Goal: Task Accomplishment & Management: Manage account settings

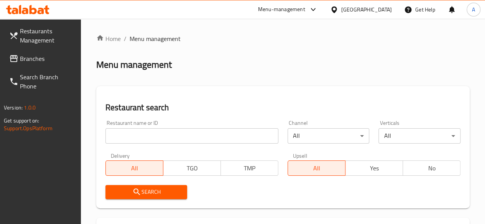
click at [170, 138] on input "search" at bounding box center [191, 136] width 173 height 15
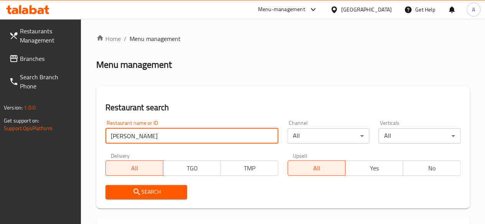
type input "chai aziz"
click button "Search" at bounding box center [146, 192] width 82 height 14
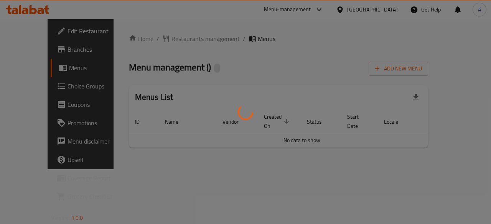
click at [457, 169] on div at bounding box center [245, 112] width 491 height 224
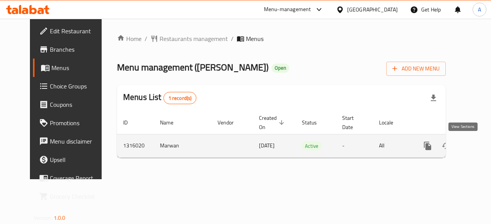
click at [478, 148] on icon "enhanced table" at bounding box center [482, 146] width 9 height 9
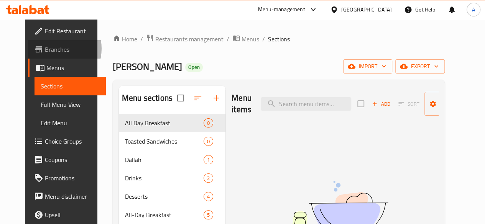
click at [45, 49] on span "Branches" at bounding box center [72, 49] width 55 height 9
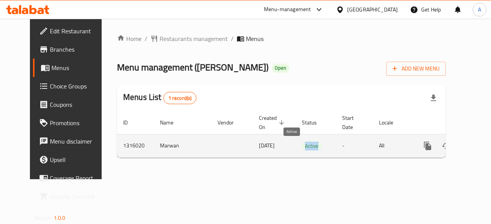
drag, startPoint x: 285, startPoint y: 145, endPoint x: 298, endPoint y: 145, distance: 13.8
click at [302, 145] on span "Active" at bounding box center [312, 146] width 20 height 9
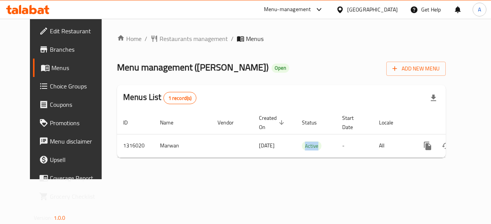
click at [50, 50] on span "Branches" at bounding box center [78, 49] width 56 height 9
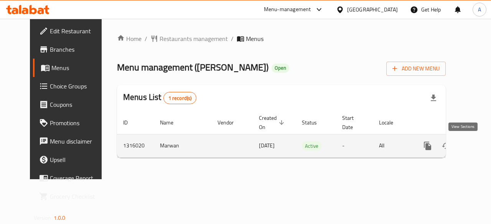
click at [479, 148] on icon "enhanced table" at bounding box center [482, 146] width 7 height 7
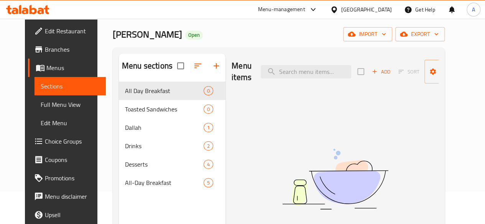
scroll to position [77, 0]
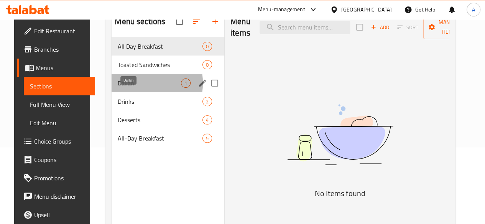
click at [125, 88] on span "Dallah" at bounding box center [149, 83] width 63 height 9
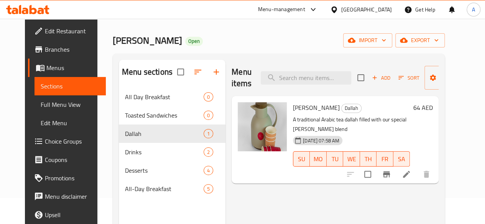
scroll to position [38, 0]
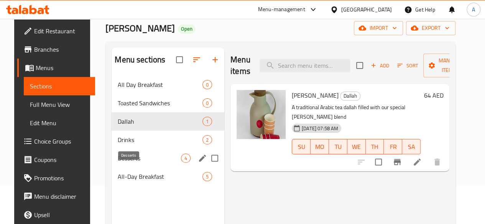
click at [124, 163] on span "Desserts" at bounding box center [149, 158] width 63 height 9
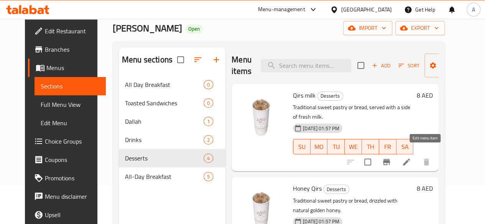
click at [411, 158] on icon at bounding box center [406, 162] width 9 height 9
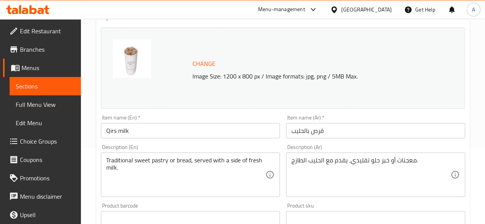
scroll to position [77, 0]
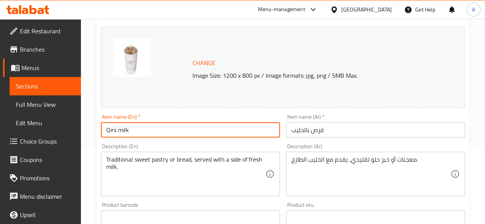
click at [145, 129] on input "Qirs milk" at bounding box center [190, 129] width 179 height 15
type input "Qirs"
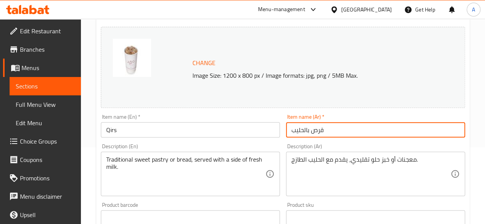
drag, startPoint x: 312, startPoint y: 132, endPoint x: 234, endPoint y: 115, distance: 80.1
click at [243, 121] on div "Change Image Size: 1200 x 800 px / Image formats: jpg, png / 5MB Max. Item name…" at bounding box center [283, 195] width 371 height 342
type input "قرص"
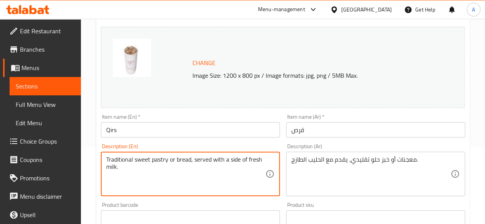
click at [124, 168] on textarea "Traditional sweet pastry or bread, served with a side of fresh milk." at bounding box center [185, 174] width 159 height 36
drag, startPoint x: 124, startPoint y: 168, endPoint x: 103, endPoint y: 159, distance: 23.4
click at [103, 159] on div "Traditional sweet pastry or bread, served with a side of fresh milk. Descriptio…" at bounding box center [190, 174] width 179 height 44
click at [122, 167] on textarea "Traditional sweet pastry or bread, served with a side of fresh milk." at bounding box center [185, 174] width 159 height 36
click at [122, 169] on textarea "Traditional sweet pastry or bread, served with a side of fresh milk." at bounding box center [185, 174] width 159 height 36
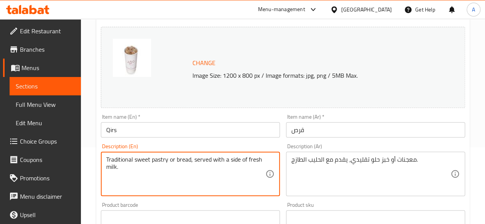
click at [115, 169] on textarea "Traditional sweet pastry or bread, served with a side of fresh milk." at bounding box center [185, 174] width 159 height 36
click at [242, 158] on textarea "Traditional sweet pastry or bread, served with a sides." at bounding box center [185, 174] width 159 height 36
type textarea "Traditional sweet pastry or bread, served with a sides."
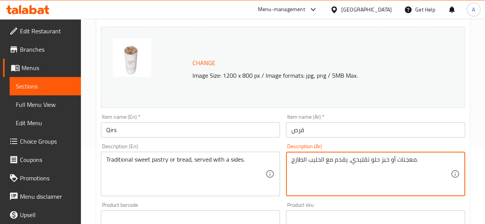
click at [374, 158] on textarea "معجنات أو خبز حلو تقليدي، يقدم مع الحليب الطازج." at bounding box center [371, 174] width 159 height 36
click at [372, 161] on textarea "معجنات أو خبز حلو تقليدي، يقدم مع الحليب الطازج." at bounding box center [371, 174] width 159 height 36
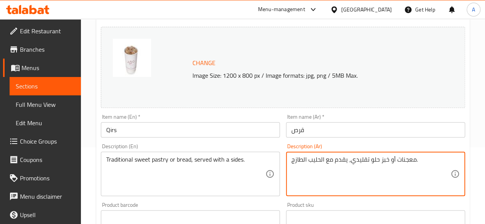
paste textarea "Traditional sweet pastry or bread, served with a sides"
paste textarea "حلويات أو خبز تقليدي، يُقدَّم مع أطباق جانبية"
type textarea "حلويات أو خبز تقليدي، يُقدَّم مع أطباق جانبية"
click at [310, 113] on div "Item name (Ar)   * قرص Item name (Ar) *" at bounding box center [375, 126] width 185 height 30
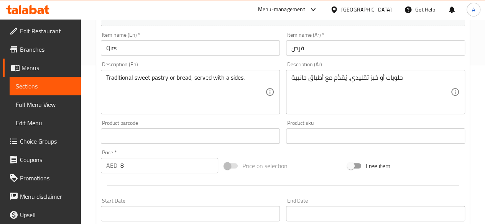
scroll to position [192, 0]
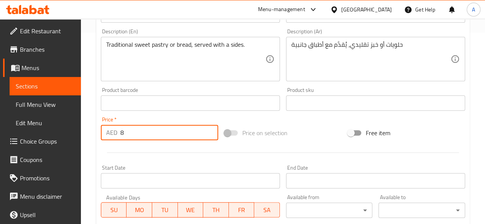
drag, startPoint x: 135, startPoint y: 131, endPoint x: 109, endPoint y: 125, distance: 26.8
click at [109, 125] on div "AED 8 Price *" at bounding box center [159, 132] width 117 height 15
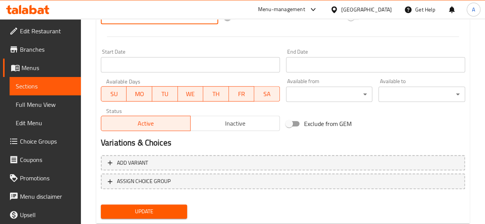
scroll to position [329, 0]
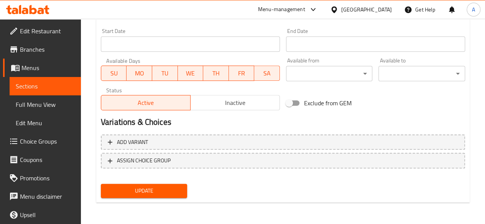
type input "12"
click at [133, 197] on button "Update" at bounding box center [144, 191] width 87 height 14
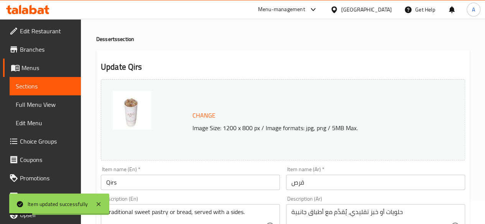
scroll to position [0, 0]
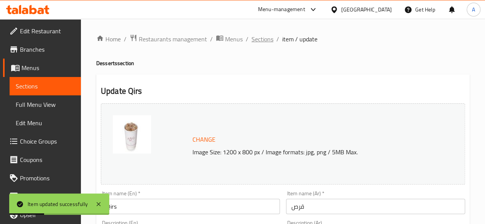
click at [257, 39] on span "Sections" at bounding box center [263, 39] width 22 height 9
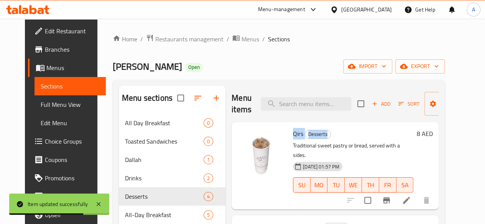
drag, startPoint x: 257, startPoint y: 134, endPoint x: 283, endPoint y: 139, distance: 26.6
click at [290, 139] on div "Qirs Desserts Traditional sweet pastry or bread, served with a sides. 06-10-202…" at bounding box center [353, 165] width 127 height 81
click at [319, 132] on h6 "Qirs Desserts" at bounding box center [353, 134] width 120 height 11
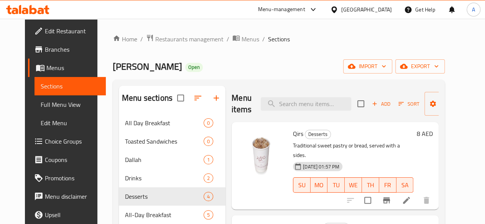
scroll to position [38, 0]
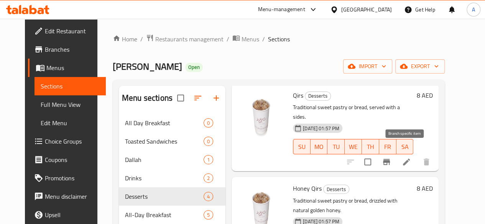
click at [390, 159] on icon "Branch-specific-item" at bounding box center [386, 162] width 7 height 6
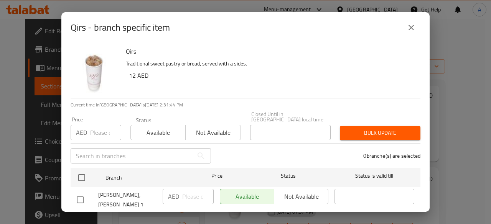
click at [414, 28] on icon "close" at bounding box center [411, 27] width 9 height 9
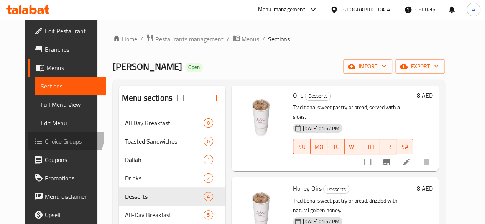
click at [45, 137] on span "Choice Groups" at bounding box center [72, 141] width 55 height 9
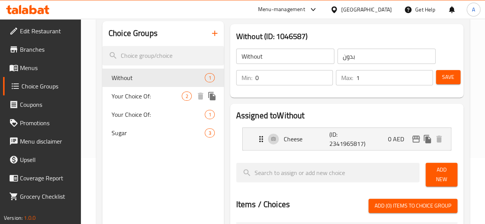
scroll to position [38, 0]
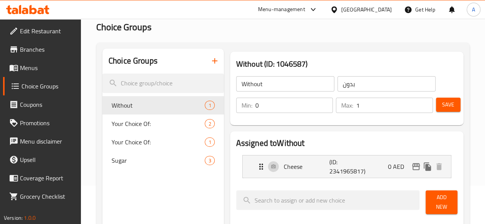
click at [212, 61] on icon "button" at bounding box center [214, 60] width 5 height 5
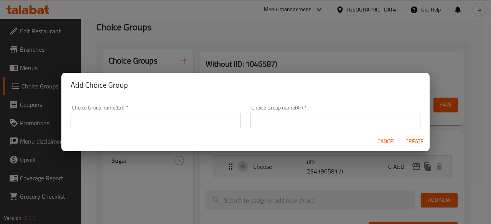
click at [157, 126] on input "text" at bounding box center [156, 120] width 170 height 15
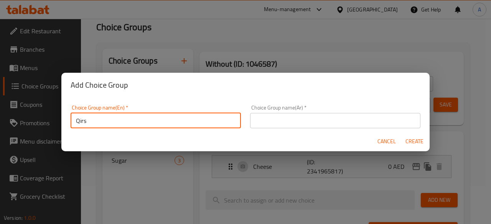
click at [76, 124] on input "Qirs" at bounding box center [156, 120] width 170 height 15
type input "Qirs"
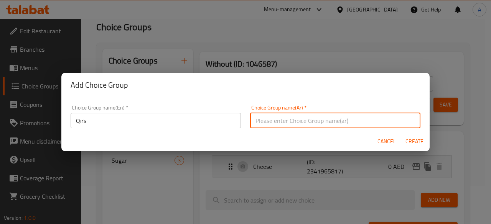
click at [277, 119] on input "text" at bounding box center [335, 120] width 170 height 15
paste input "قرص"
type input "قرص"
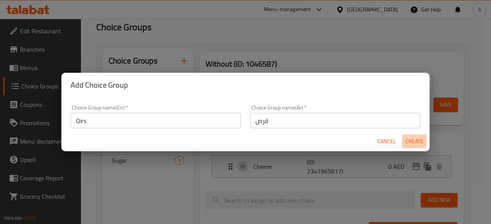
click at [409, 140] on span "Create" at bounding box center [414, 142] width 18 height 10
type input "Qirs"
type input "قرص"
type input "0"
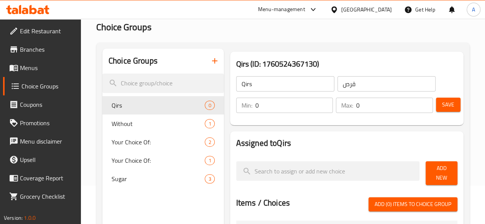
drag, startPoint x: 269, startPoint y: 108, endPoint x: 170, endPoint y: 96, distance: 100.2
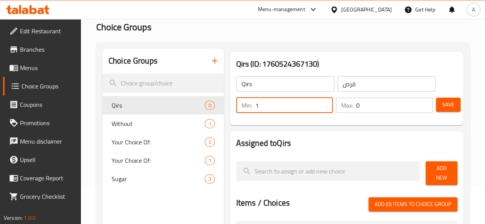
type input "1"
click at [367, 105] on input "0" at bounding box center [394, 105] width 77 height 15
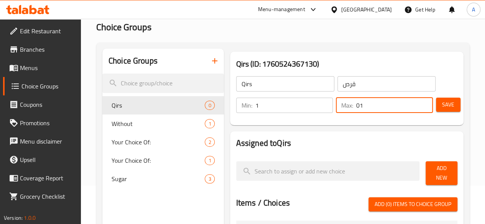
type input "0"
type input "1"
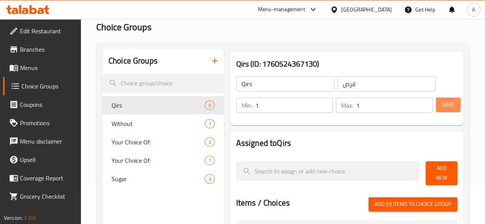
click at [453, 105] on button "Save" at bounding box center [448, 105] width 25 height 14
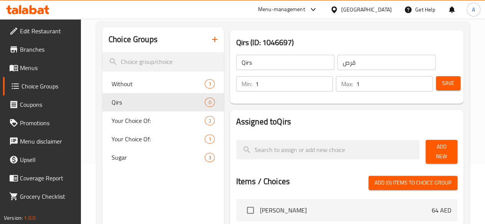
scroll to position [77, 0]
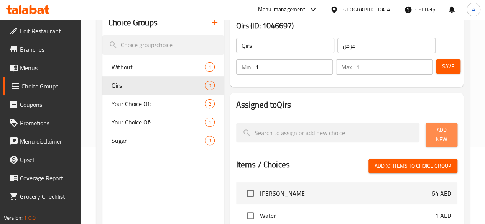
click at [432, 131] on span "Add New" at bounding box center [442, 134] width 20 height 19
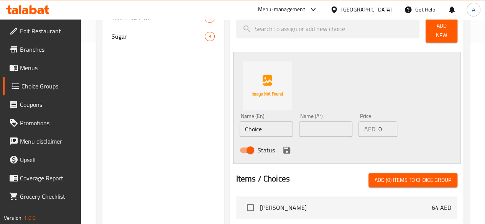
scroll to position [192, 0]
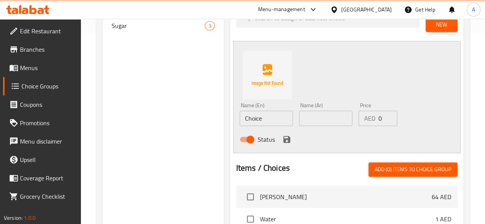
click at [240, 115] on input "Choice" at bounding box center [266, 118] width 53 height 15
type input "Honey"
click at [359, 116] on div "AED 0 Price" at bounding box center [378, 118] width 39 height 15
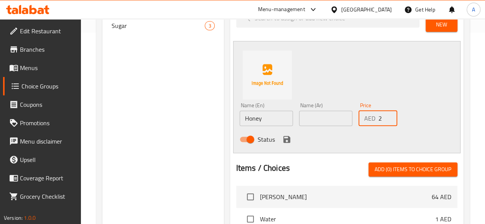
type input "2"
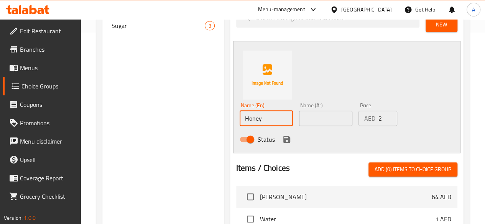
click at [240, 114] on input "Honey" at bounding box center [266, 118] width 53 height 15
click at [306, 119] on input "text" at bounding box center [325, 118] width 53 height 15
paste input "عسل"
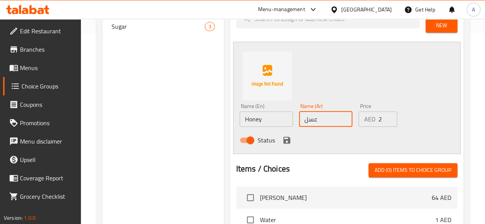
scroll to position [153, 0]
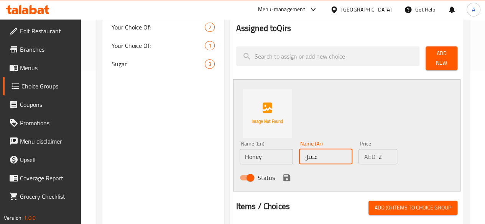
type input "عسل"
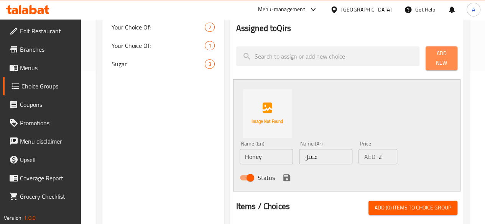
click at [432, 54] on span "Add New" at bounding box center [442, 58] width 20 height 19
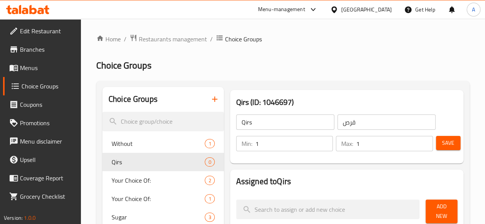
scroll to position [77, 0]
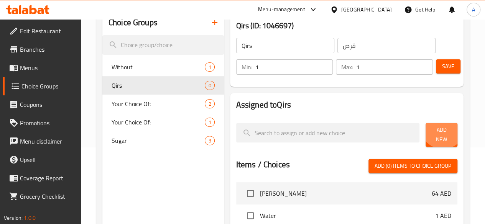
click at [438, 129] on span "Add New" at bounding box center [442, 134] width 20 height 19
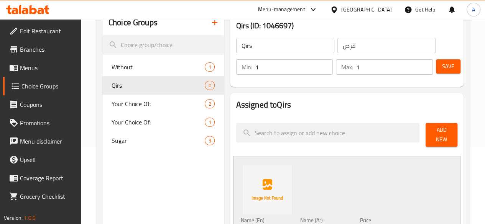
scroll to position [153, 0]
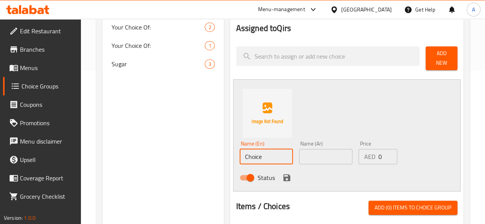
drag, startPoint x: 237, startPoint y: 153, endPoint x: 206, endPoint y: 153, distance: 31.5
click at [233, 153] on div "Name (En) Choice Name (En) Name (Ar) Name (Ar) Price AED 0 Price Status" at bounding box center [346, 135] width 227 height 112
type input "Honey"
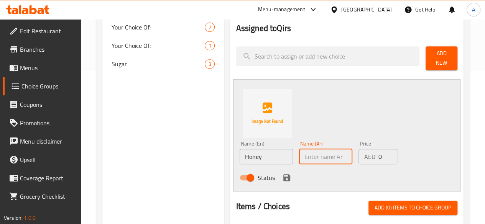
click at [299, 150] on input "text" at bounding box center [325, 156] width 53 height 15
paste input "عسل"
type input "عسل"
drag, startPoint x: 370, startPoint y: 152, endPoint x: 344, endPoint y: 151, distance: 25.7
click at [356, 151] on div "Price AED 0 Price" at bounding box center [378, 153] width 45 height 30
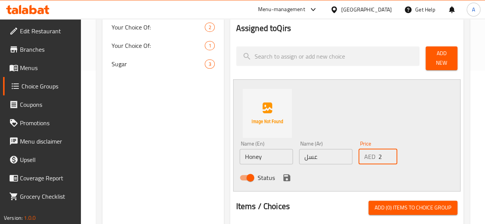
type input "2"
click at [283, 175] on icon "save" at bounding box center [286, 178] width 7 height 7
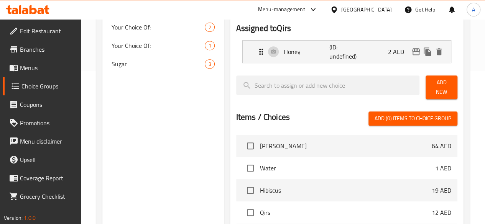
click at [433, 82] on span "Add New" at bounding box center [442, 87] width 20 height 19
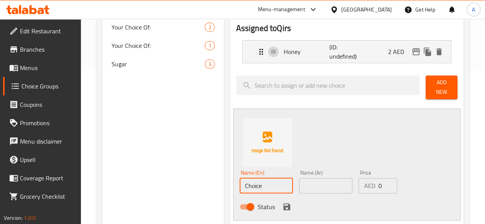
drag, startPoint x: 245, startPoint y: 181, endPoint x: 174, endPoint y: 178, distance: 70.7
click at [174, 178] on div "Choice Groups Without 1 Qirs 0 Your Choice Of: 2 Your Choice Of: 1 Sugar 3 Qirs…" at bounding box center [284, 191] width 364 height 514
type input "Milk"
click at [306, 180] on input "text" at bounding box center [325, 185] width 53 height 15
click at [240, 183] on input "Milk" at bounding box center [266, 185] width 53 height 15
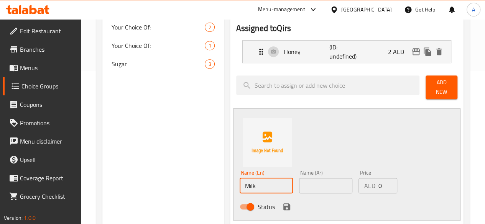
click at [240, 183] on input "Milk" at bounding box center [266, 185] width 53 height 15
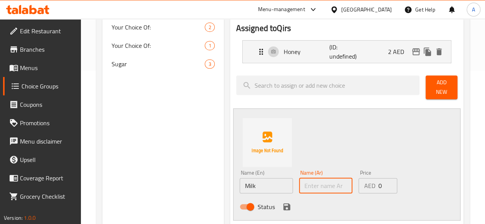
click at [299, 185] on input "text" at bounding box center [325, 185] width 53 height 15
paste input "حليب"
type input "حليب"
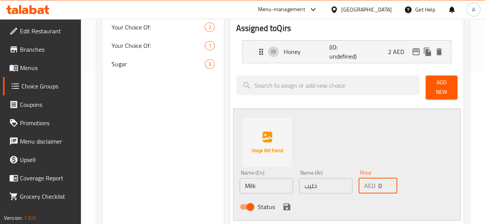
drag, startPoint x: 371, startPoint y: 177, endPoint x: 351, endPoint y: 178, distance: 20.0
click at [359, 178] on div "AED 0 Price" at bounding box center [378, 185] width 39 height 15
type input "2"
click at [353, 157] on div "Name (En) Milk Name (En) Name (Ar) حليب Name (Ar) Price AED 2 Price Status" at bounding box center [346, 165] width 227 height 112
click at [283, 205] on icon "save" at bounding box center [286, 207] width 7 height 7
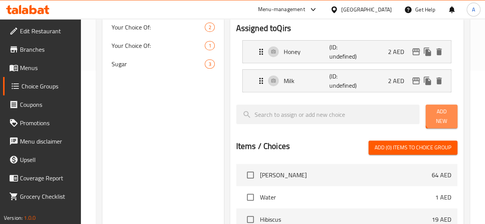
click at [442, 117] on span "Add New" at bounding box center [442, 116] width 20 height 19
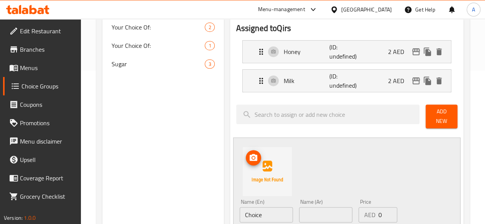
scroll to position [192, 0]
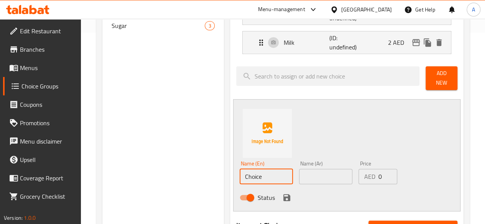
drag, startPoint x: 241, startPoint y: 175, endPoint x: 199, endPoint y: 167, distance: 43.0
click at [230, 167] on div "Assigned to Qirs Honey (ID: undefined) 2 AED Name (En) Honey Name (En) Name (Ar…" at bounding box center [347, 180] width 234 height 404
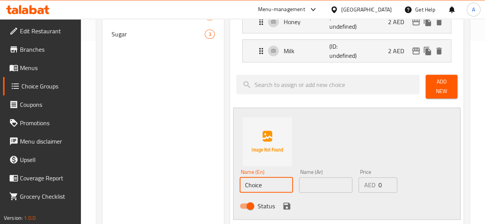
scroll to position [230, 0]
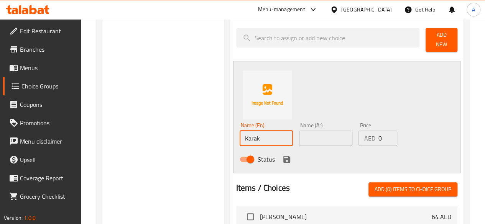
click at [240, 137] on input "Karak" at bounding box center [266, 138] width 53 height 15
type input "x"
click at [240, 138] on input "x" at bounding box center [266, 138] width 53 height 15
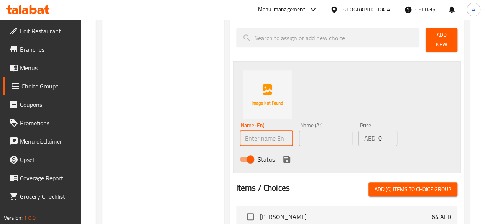
click at [240, 133] on input "text" at bounding box center [266, 138] width 53 height 15
paste input "كرك"
type input "كرك"
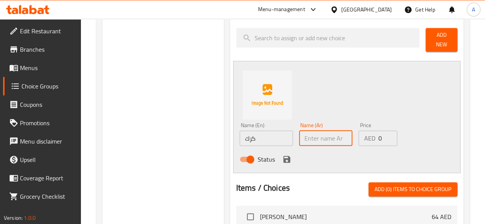
click at [299, 134] on input "text" at bounding box center [325, 138] width 53 height 15
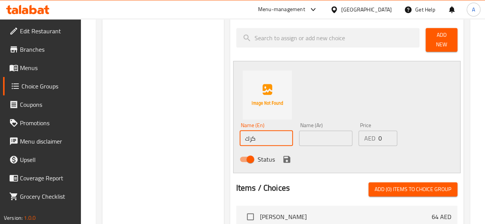
drag, startPoint x: 243, startPoint y: 136, endPoint x: 186, endPoint y: 135, distance: 56.4
click at [186, 135] on div "Choice Groups Without 1 Qirs 0 Your Choice Of: 2 Your Choice Of: 1 Sugar 3 Qirs…" at bounding box center [284, 129] width 364 height 544
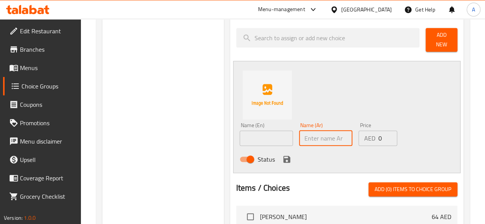
click at [305, 135] on input "text" at bounding box center [325, 138] width 53 height 15
paste input "كرك"
type input "كرك"
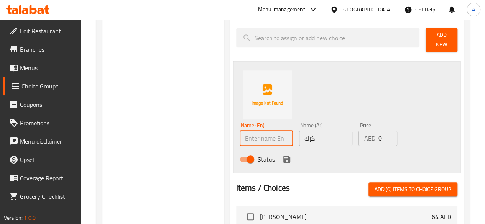
click at [240, 140] on input "text" at bounding box center [266, 138] width 53 height 15
type input "Karak"
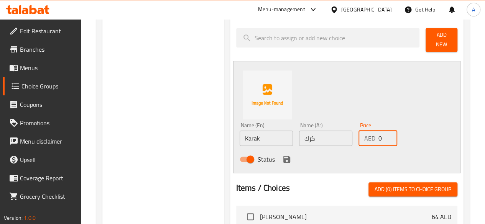
drag, startPoint x: 366, startPoint y: 133, endPoint x: 351, endPoint y: 133, distance: 15.3
click at [359, 133] on div "AED 0 Price" at bounding box center [378, 138] width 39 height 15
type input "2"
click at [282, 155] on icon "save" at bounding box center [286, 159] width 9 height 9
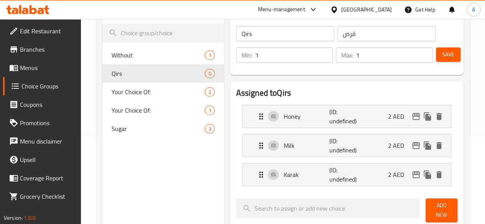
scroll to position [77, 0]
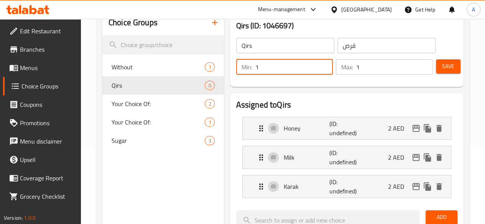
click at [255, 65] on input "1" at bounding box center [294, 66] width 78 height 15
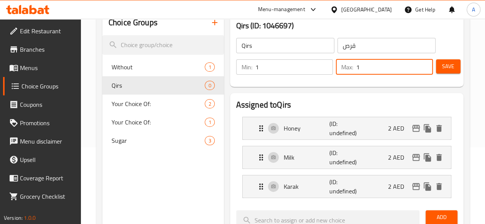
click at [377, 69] on input "1" at bounding box center [394, 66] width 77 height 15
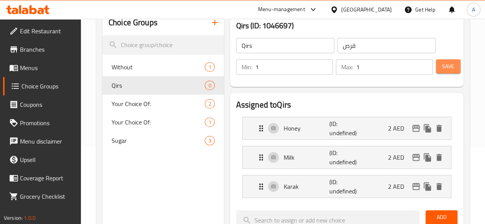
click at [442, 67] on span "Save" at bounding box center [448, 67] width 12 height 10
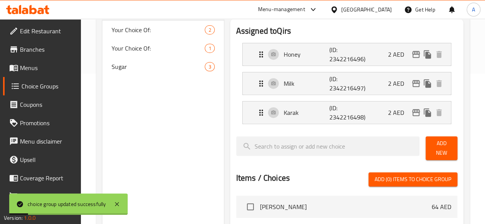
scroll to position [0, 0]
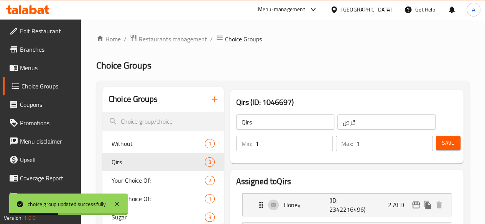
click at [31, 66] on span "Menus" at bounding box center [47, 67] width 55 height 9
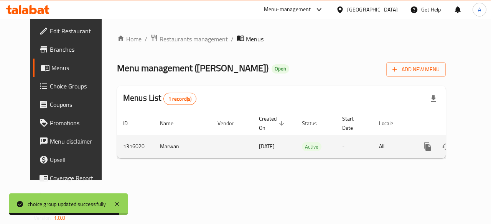
click at [478, 148] on icon "enhanced table" at bounding box center [482, 146] width 9 height 9
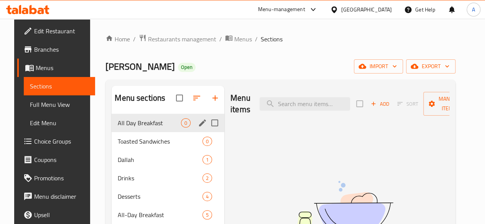
scroll to position [38, 0]
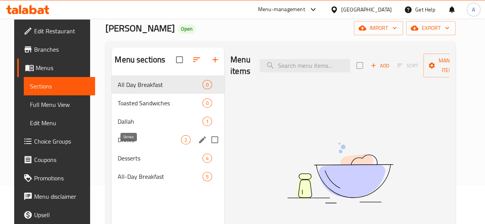
click at [127, 145] on span "Drinks" at bounding box center [149, 139] width 63 height 9
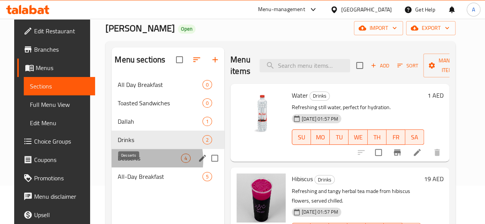
click at [121, 163] on span "Desserts" at bounding box center [149, 158] width 63 height 9
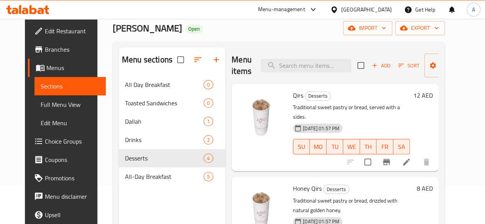
scroll to position [38, 0]
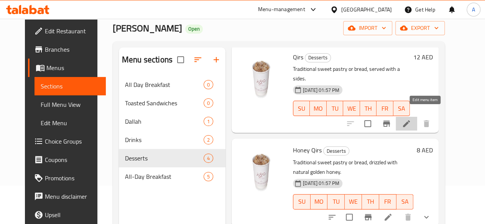
click at [410, 120] on icon at bounding box center [406, 123] width 7 height 7
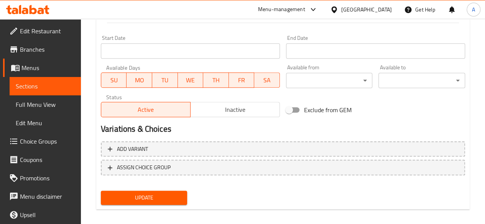
scroll to position [329, 0]
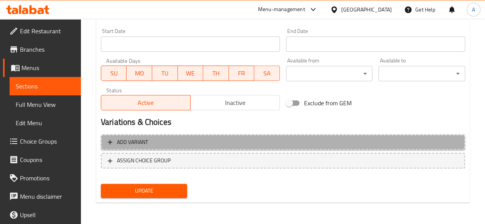
click at [111, 143] on icon "button" at bounding box center [110, 142] width 8 height 8
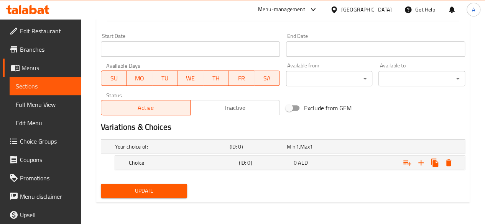
scroll to position [323, 0]
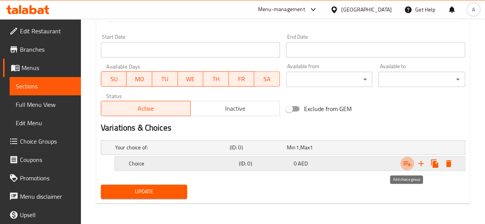
click at [404, 164] on icon "Expand" at bounding box center [408, 163] width 8 height 5
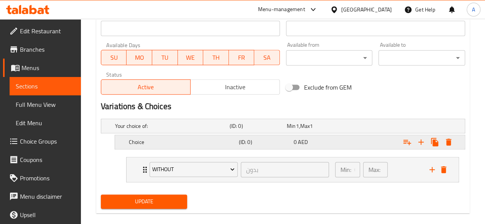
scroll to position [354, 0]
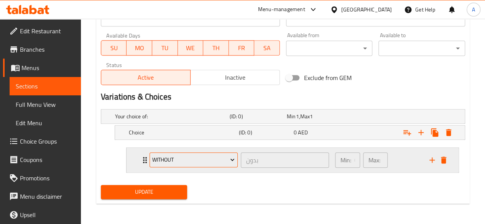
click at [203, 161] on span "Without" at bounding box center [193, 160] width 82 height 10
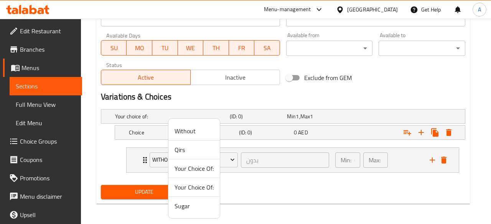
click at [181, 149] on span "Qirs" at bounding box center [194, 149] width 39 height 9
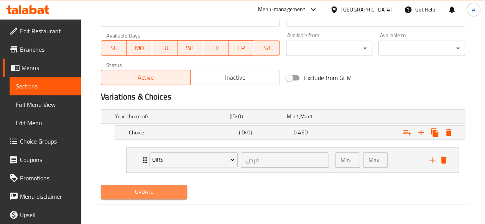
click at [147, 192] on span "Update" at bounding box center [144, 193] width 74 height 10
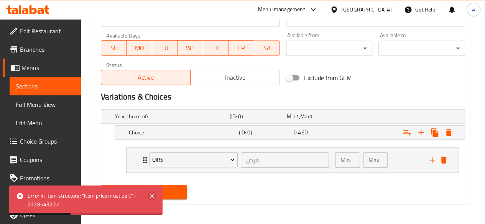
click at [150, 194] on icon at bounding box center [151, 196] width 9 height 9
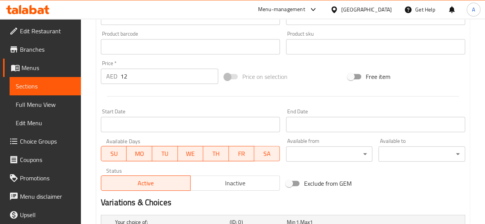
scroll to position [201, 0]
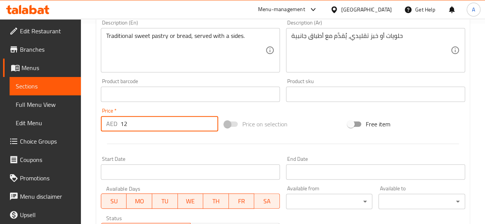
drag, startPoint x: 140, startPoint y: 127, endPoint x: 107, endPoint y: 125, distance: 32.2
click at [107, 125] on div "AED 12 Price *" at bounding box center [159, 123] width 117 height 15
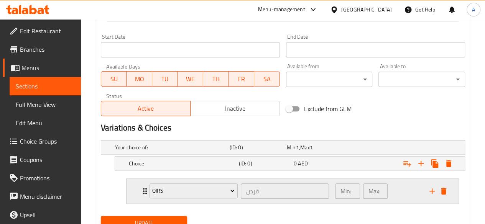
scroll to position [354, 0]
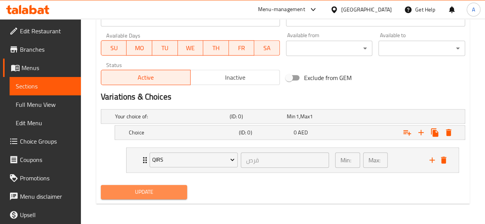
click at [145, 189] on span "Update" at bounding box center [144, 193] width 74 height 10
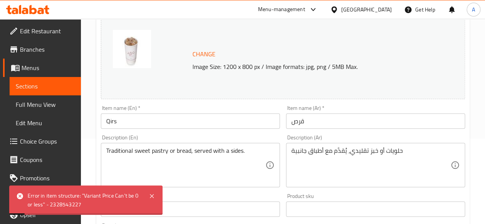
scroll to position [239, 0]
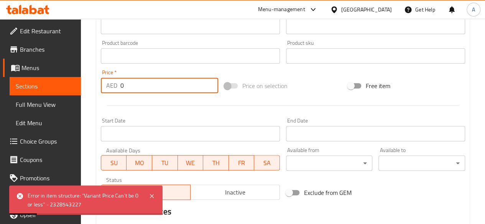
drag, startPoint x: 122, startPoint y: 80, endPoint x: 92, endPoint y: 72, distance: 31.2
click at [92, 72] on div "Home / Restaurants management / Menus / Sections / item / update Desserts secti…" at bounding box center [283, 60] width 404 height 561
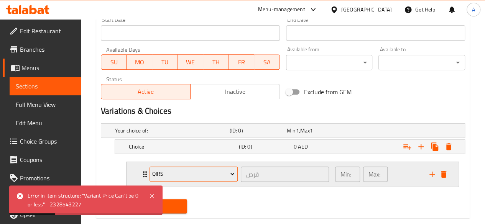
scroll to position [354, 0]
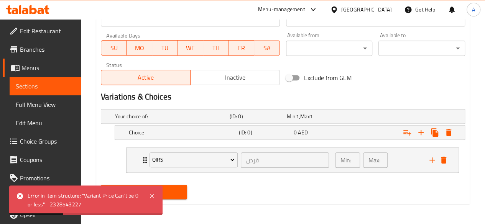
type input "12"
click at [170, 191] on span "Update" at bounding box center [144, 193] width 74 height 10
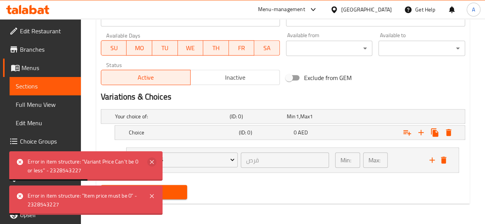
click at [152, 161] on icon at bounding box center [152, 162] width 4 height 4
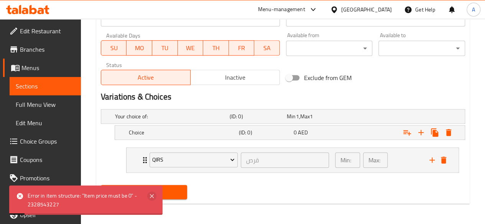
click at [156, 195] on icon at bounding box center [151, 196] width 9 height 9
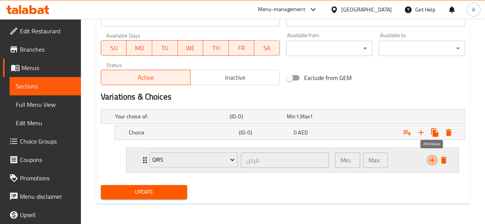
click at [432, 158] on icon "add" at bounding box center [432, 160] width 9 height 9
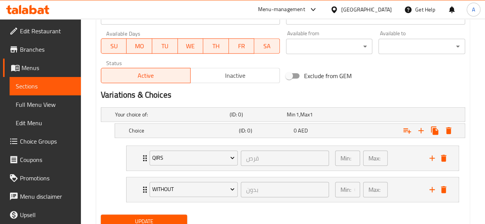
scroll to position [385, 0]
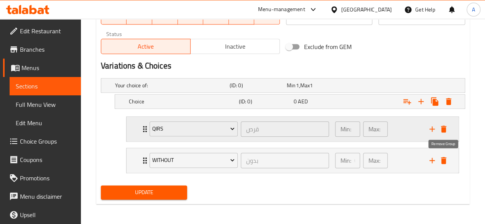
click at [445, 159] on icon "delete" at bounding box center [443, 160] width 5 height 7
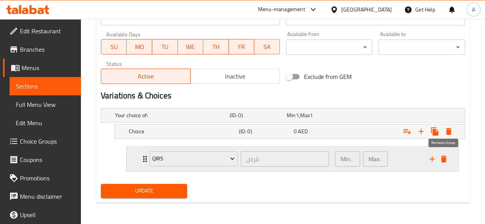
scroll to position [354, 0]
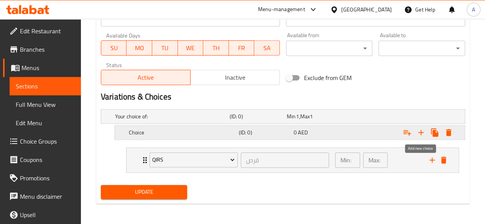
click at [424, 130] on icon "Expand" at bounding box center [421, 132] width 9 height 9
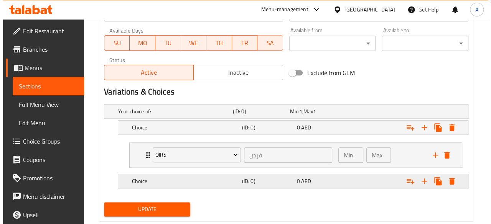
scroll to position [376, 0]
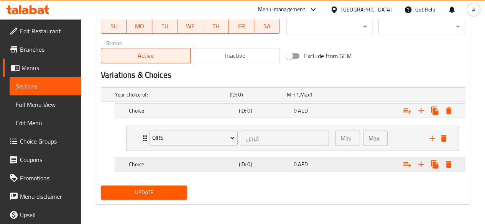
click at [356, 159] on div "Expand" at bounding box center [402, 164] width 110 height 17
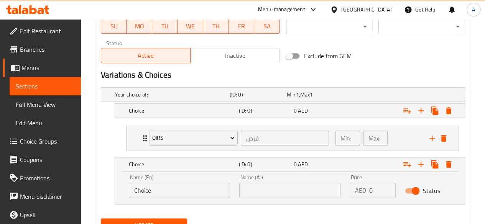
click at [143, 190] on input "Choice" at bounding box center [179, 190] width 101 height 15
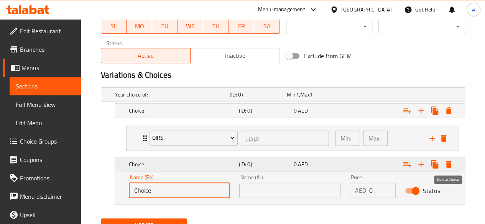
click at [453, 163] on icon "Expand" at bounding box center [448, 164] width 9 height 9
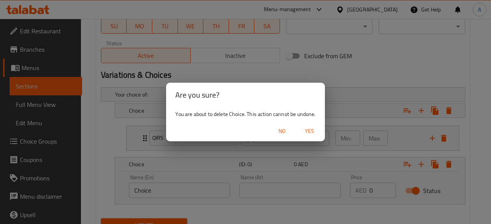
click at [320, 135] on button "Yes" at bounding box center [309, 131] width 25 height 14
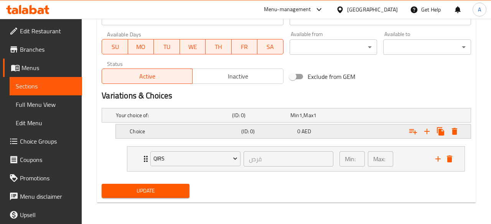
scroll to position [354, 0]
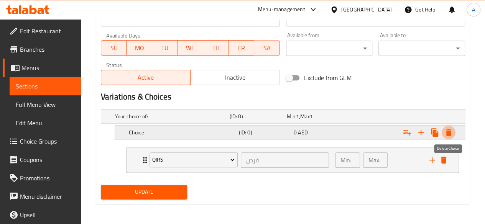
click at [450, 131] on icon "Expand" at bounding box center [448, 132] width 5 height 7
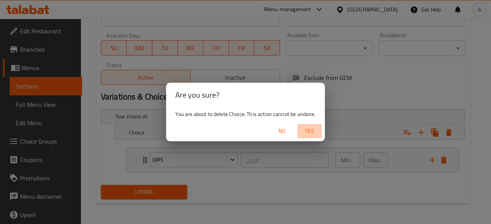
click at [305, 129] on span "Yes" at bounding box center [309, 132] width 18 height 10
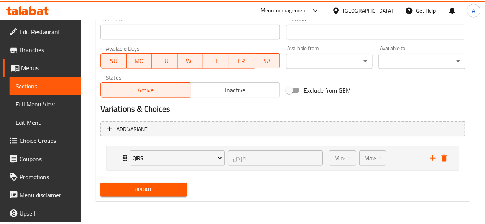
scroll to position [338, 0]
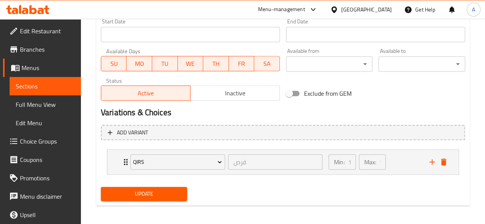
click at [142, 193] on span "Update" at bounding box center [144, 194] width 74 height 10
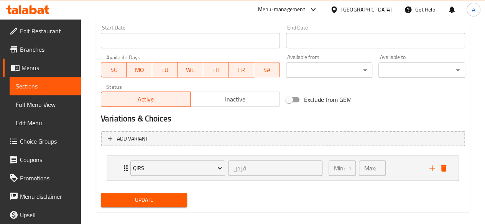
scroll to position [341, 0]
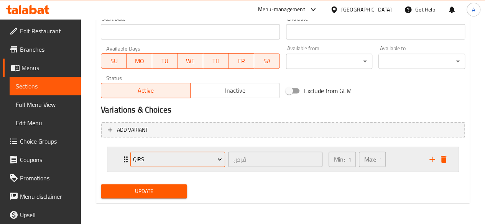
click at [216, 157] on icon "Expand" at bounding box center [220, 160] width 8 height 8
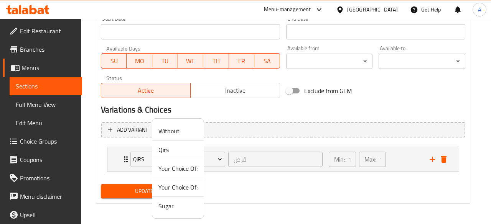
click at [252, 132] on div at bounding box center [245, 112] width 491 height 224
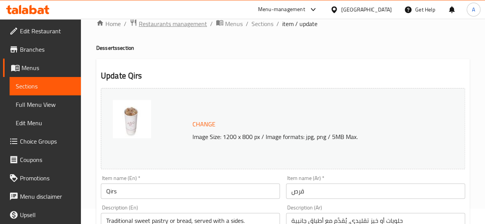
scroll to position [0, 0]
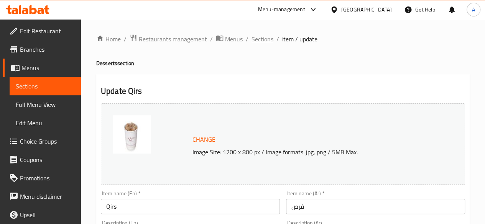
click at [261, 40] on span "Sections" at bounding box center [263, 39] width 22 height 9
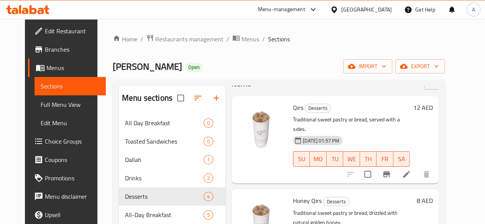
scroll to position [38, 0]
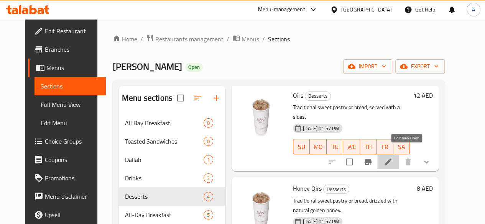
click at [393, 158] on icon at bounding box center [388, 162] width 9 height 9
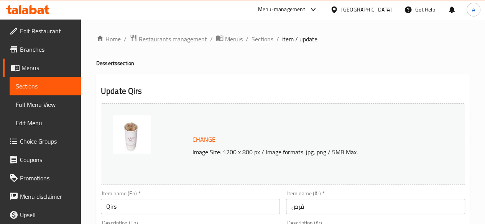
click at [262, 41] on span "Sections" at bounding box center [263, 39] width 22 height 9
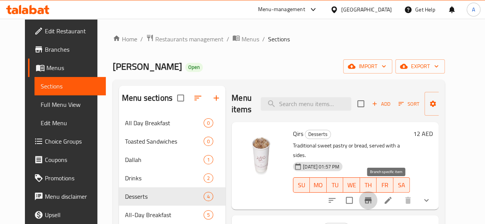
click at [372, 198] on icon "Branch-specific-item" at bounding box center [368, 201] width 7 height 6
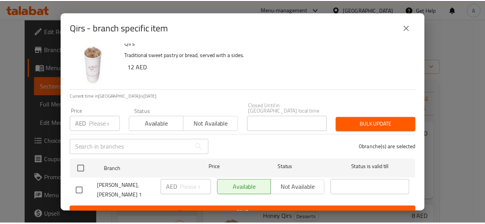
scroll to position [15, 0]
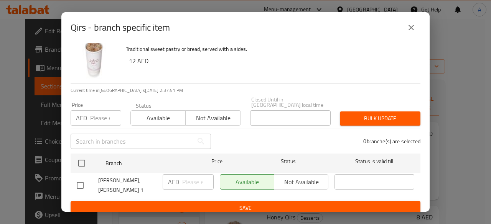
click at [412, 31] on icon "close" at bounding box center [411, 27] width 9 height 9
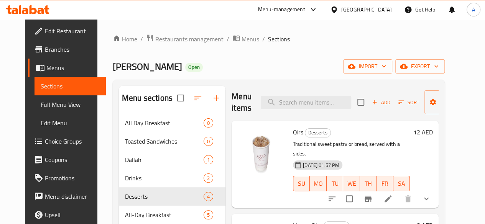
scroll to position [0, 0]
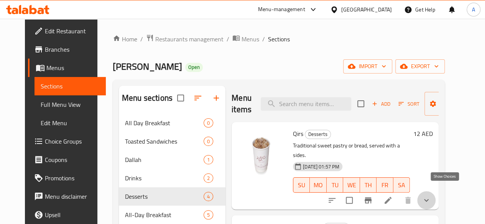
click at [431, 196] on icon "show more" at bounding box center [426, 200] width 9 height 9
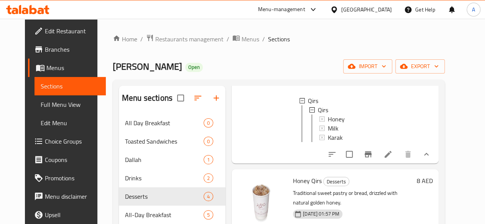
scroll to position [115, 0]
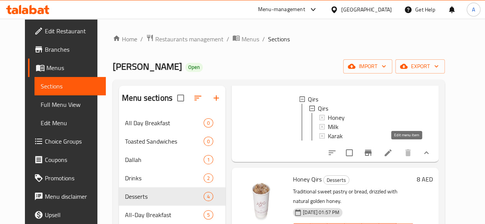
click at [393, 149] on icon at bounding box center [388, 152] width 9 height 9
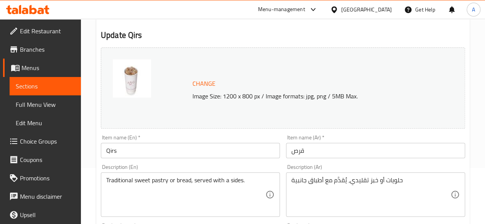
scroll to position [34, 0]
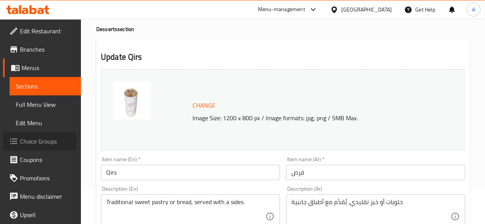
click at [39, 141] on span "Choice Groups" at bounding box center [47, 141] width 55 height 9
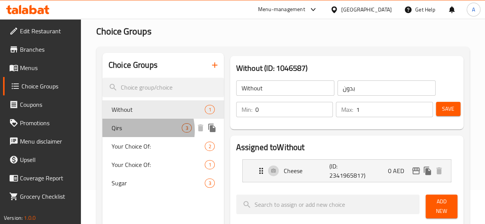
click at [140, 131] on span "Qirs" at bounding box center [147, 128] width 71 height 9
type input "Qirs"
type input "قرص"
type input "1"
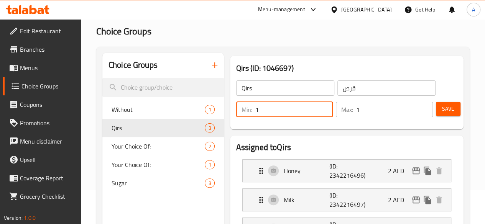
drag, startPoint x: 236, startPoint y: 112, endPoint x: 211, endPoint y: 107, distance: 25.7
click at [236, 107] on div "Min: 1 ​" at bounding box center [284, 109] width 97 height 15
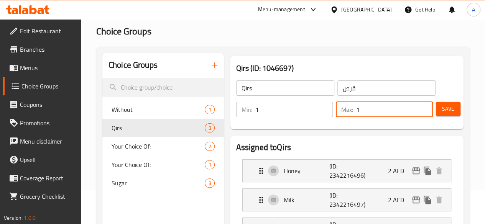
drag, startPoint x: 354, startPoint y: 110, endPoint x: 322, endPoint y: 107, distance: 31.6
click at [336, 107] on div "Max: 1 ​" at bounding box center [384, 109] width 97 height 15
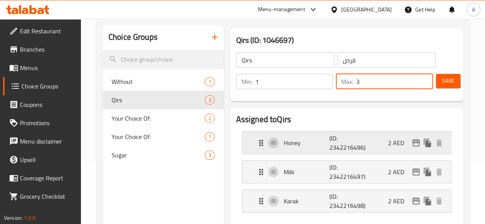
scroll to position [72, 0]
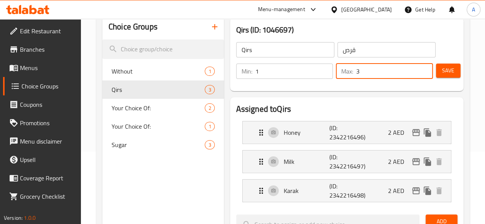
drag, startPoint x: 354, startPoint y: 72, endPoint x: 327, endPoint y: 69, distance: 27.3
click at [336, 69] on div "Max: 3 ​" at bounding box center [384, 71] width 97 height 15
type input "2"
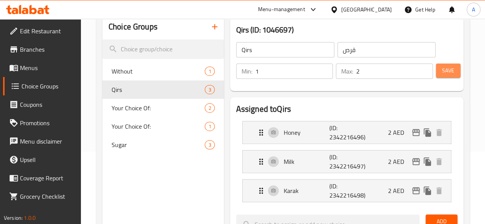
click at [443, 73] on span "Save" at bounding box center [448, 71] width 12 height 10
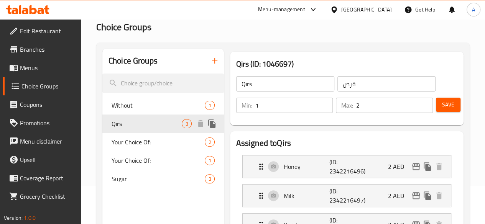
scroll to position [77, 0]
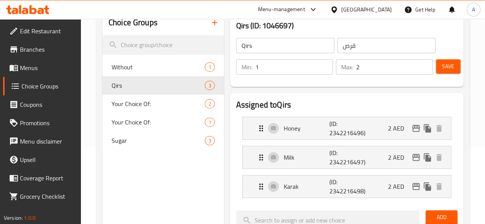
click at [25, 68] on span "Menus" at bounding box center [47, 67] width 55 height 9
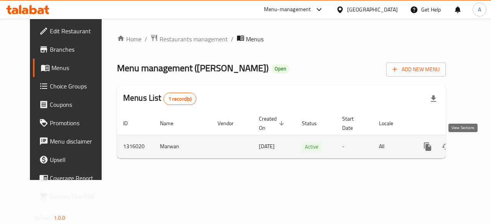
click at [478, 145] on icon "enhanced table" at bounding box center [482, 146] width 9 height 9
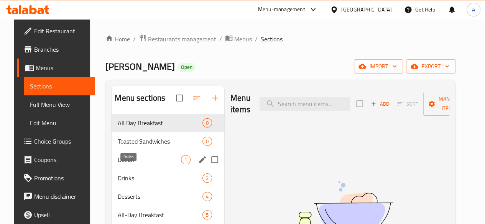
scroll to position [38, 0]
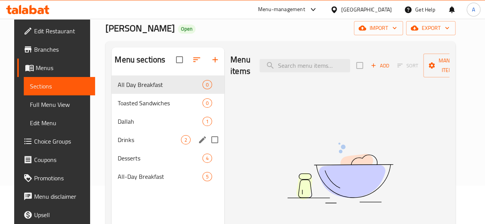
click at [120, 145] on span "Drinks" at bounding box center [149, 139] width 63 height 9
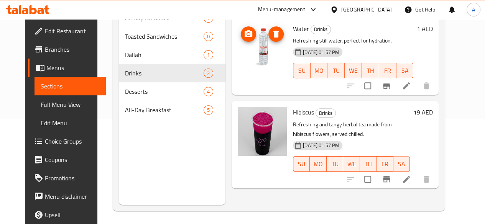
scroll to position [107, 0]
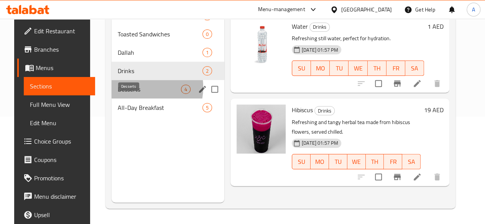
click at [129, 94] on span "Desserts" at bounding box center [149, 89] width 63 height 9
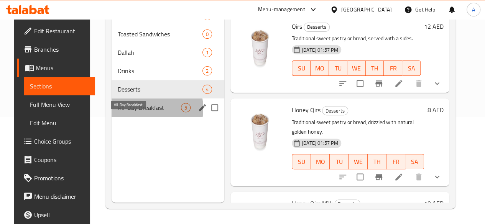
click at [132, 112] on span "All-Day Breakfast" at bounding box center [149, 107] width 63 height 9
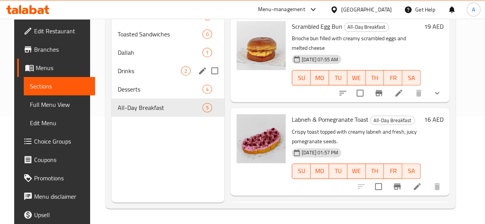
click at [115, 62] on div "Dallah 1" at bounding box center [168, 52] width 113 height 18
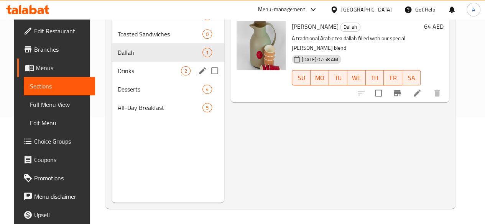
click at [118, 76] on span "Drinks" at bounding box center [149, 70] width 63 height 9
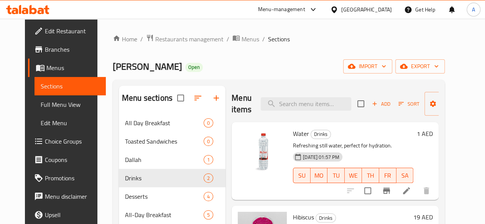
click at [371, 117] on div "Menu items Add Sort Manage items" at bounding box center [335, 104] width 207 height 36
click at [371, 101] on span "Add" at bounding box center [381, 104] width 21 height 9
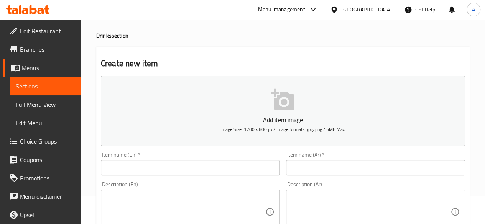
scroll to position [38, 0]
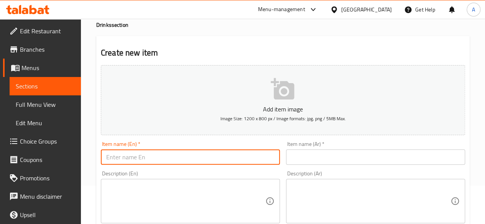
click at [201, 154] on input "text" at bounding box center [190, 157] width 179 height 15
paste input "عصير ليمون بالنعناع"
type input "عصير ليمون بالنعناع"
click at [309, 161] on input "text" at bounding box center [375, 157] width 179 height 15
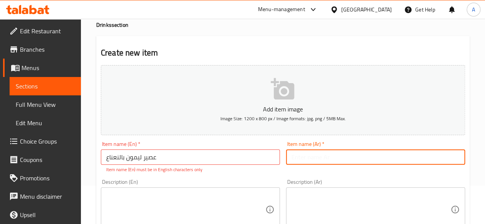
paste input "عصير ليمون بالنعناع"
type input "عصير ليمون بالنعناع"
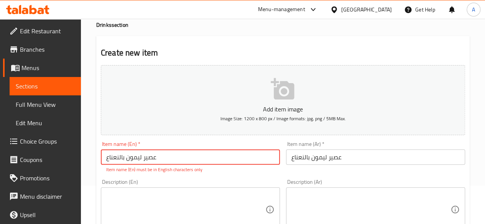
drag, startPoint x: 115, startPoint y: 149, endPoint x: 103, endPoint y: 152, distance: 12.3
click at [104, 150] on input "عصير ليمون بالنعناع" at bounding box center [190, 157] width 179 height 15
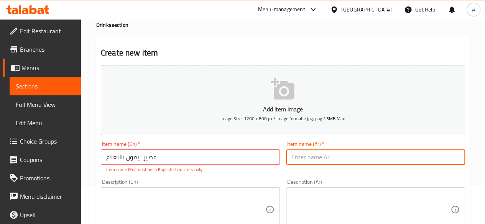
paste input "عصير ليمون بالنعناع"
type input "عصير ليمون بالنعناع"
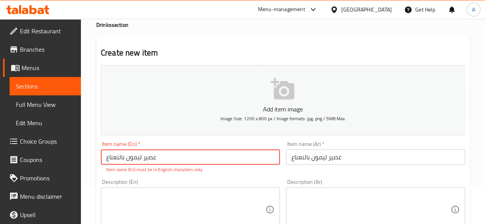
drag, startPoint x: 153, startPoint y: 153, endPoint x: 122, endPoint y: 158, distance: 31.1
click at [122, 158] on input "عصير ليمون بالنعناع" at bounding box center [190, 157] width 179 height 15
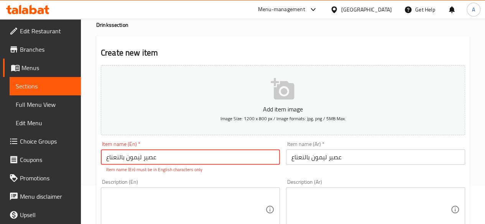
click at [122, 158] on input "عصير ليمون بالنعناع" at bounding box center [190, 157] width 179 height 15
click at [168, 157] on input "text" at bounding box center [190, 157] width 179 height 15
paste input "Lemon Mint Juice"
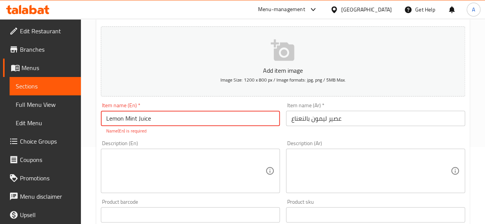
scroll to position [115, 0]
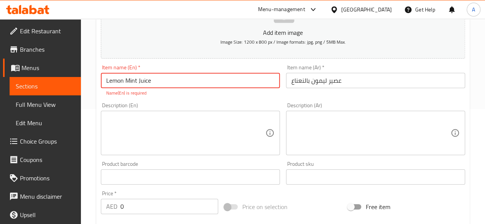
type input "Lemon Mint Juice"
click at [157, 123] on textarea at bounding box center [185, 133] width 159 height 36
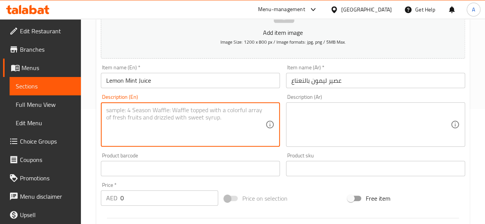
click at [337, 126] on textarea at bounding box center [371, 125] width 159 height 36
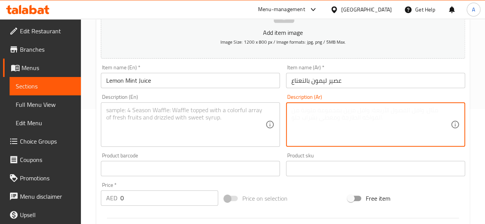
paste textarea "عصير منعش يجمع بين طعم الليمون الحامض ورائحة النعناع المنعشة."
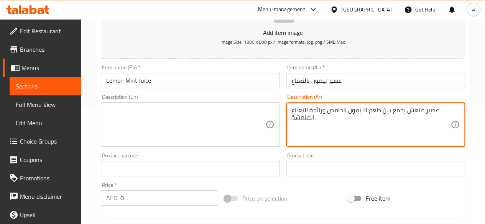
type textarea "عصير منعش يجمع بين طعم الليمون الحامض ورائحة النعناع المنعشة."
click at [224, 121] on textarea at bounding box center [185, 125] width 159 height 36
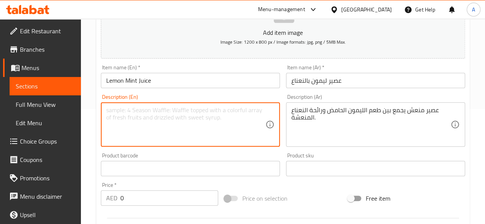
paste textarea "A refreshing juice that combines the tangy taste of lemon with the cool aroma o…"
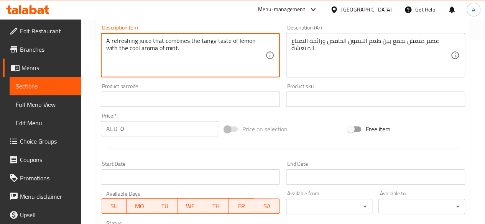
scroll to position [192, 0]
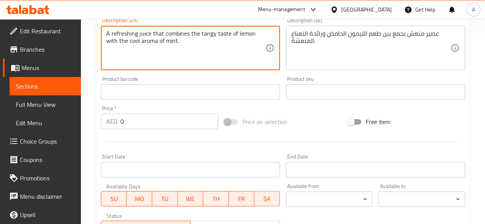
type textarea "A refreshing juice that combines the tangy taste of lemon with the cool aroma o…"
click at [108, 122] on div "AED 0 Price *" at bounding box center [159, 121] width 117 height 15
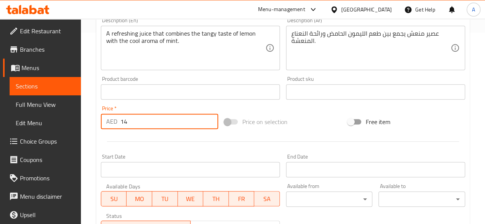
type input "14"
click at [220, 145] on div at bounding box center [283, 141] width 371 height 19
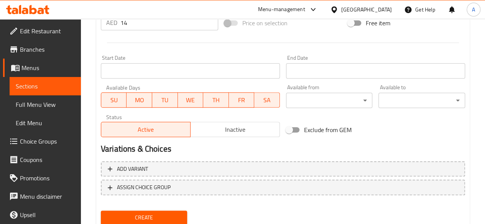
scroll to position [317, 0]
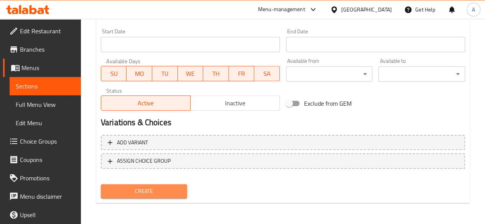
click at [159, 195] on span "Create" at bounding box center [144, 192] width 74 height 10
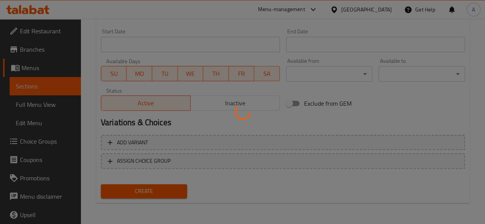
type input "0"
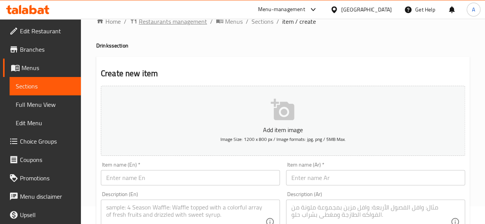
scroll to position [0, 0]
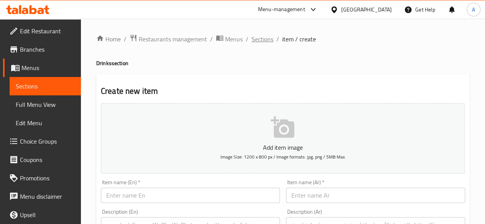
click at [261, 39] on span "Sections" at bounding box center [263, 39] width 22 height 9
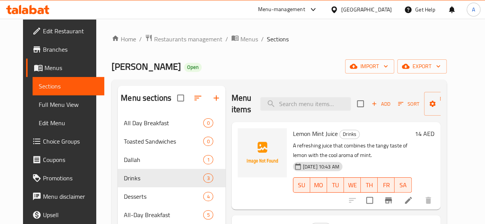
click at [419, 201] on li at bounding box center [408, 201] width 21 height 14
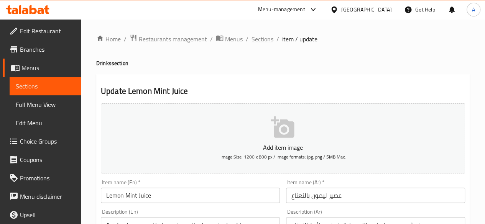
click at [258, 38] on span "Sections" at bounding box center [263, 39] width 22 height 9
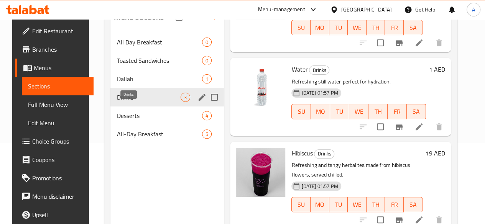
scroll to position [69, 0]
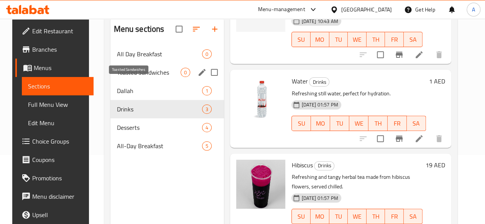
click at [127, 77] on span "Toasted Sandwiches" at bounding box center [149, 72] width 64 height 9
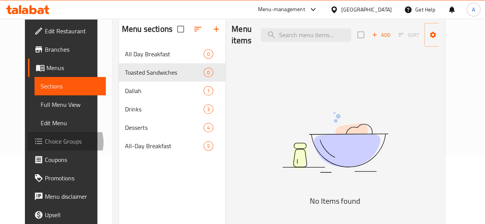
click at [45, 143] on span "Choice Groups" at bounding box center [72, 141] width 55 height 9
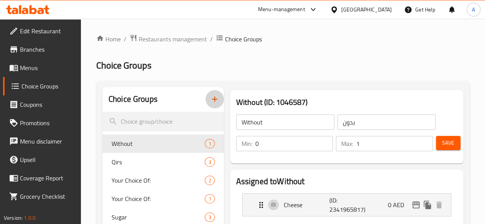
click at [212, 99] on icon "button" at bounding box center [214, 99] width 5 height 5
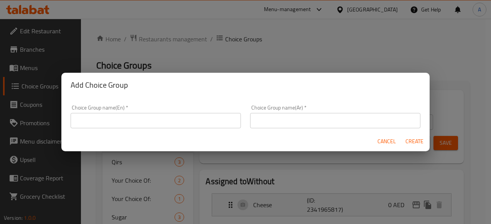
click at [167, 123] on input "text" at bounding box center [156, 120] width 170 height 15
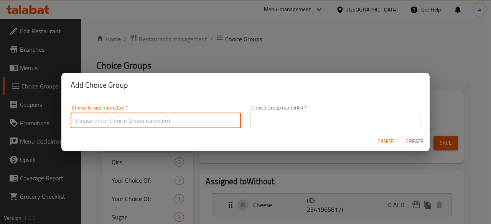
click at [160, 120] on input "text" at bounding box center [156, 120] width 170 height 15
type input "S"
click at [85, 119] on input "Sauce" at bounding box center [156, 120] width 170 height 15
type input "Sauce"
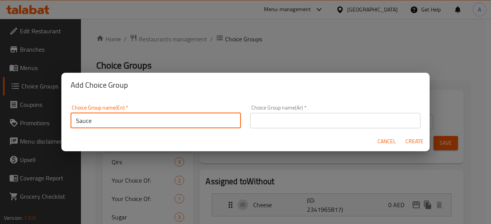
click at [286, 125] on input "text" at bounding box center [335, 120] width 170 height 15
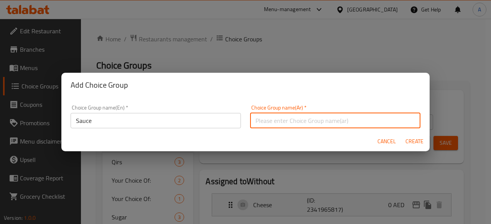
paste input "صلصة"
type input "صلصة"
click at [417, 141] on span "Create" at bounding box center [414, 142] width 18 height 10
type input "Sauce"
type input "صلصة"
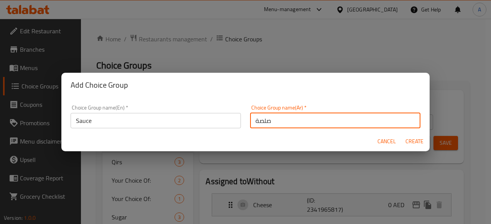
type input "0"
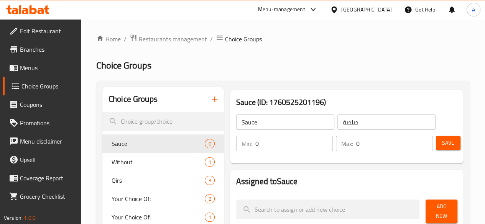
scroll to position [38, 0]
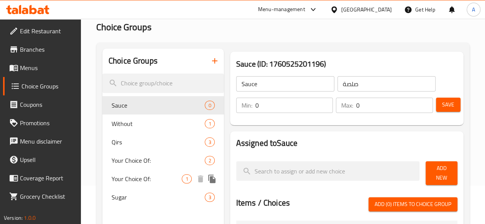
click at [143, 179] on span "Your Choice Of:" at bounding box center [147, 179] width 71 height 9
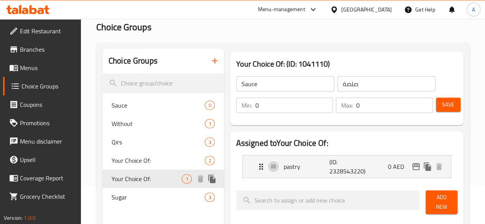
type input "Your Choice Of:"
type input "إختيارك من:"
type input "1"
click at [133, 163] on span "Your Choice Of:" at bounding box center [147, 160] width 71 height 9
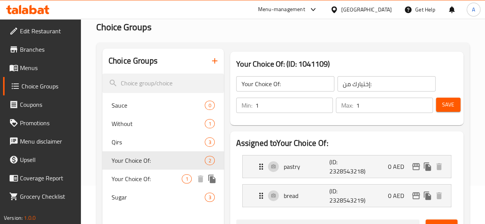
scroll to position [77, 0]
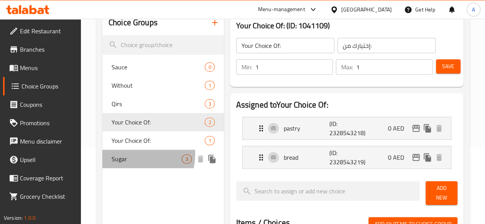
click at [125, 155] on span "Sugar" at bounding box center [147, 159] width 71 height 9
type input "Sugar"
type input "سكر"
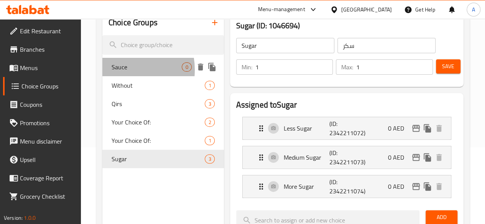
click at [121, 70] on span "Sauce" at bounding box center [147, 67] width 71 height 9
type input "Sauce"
type input "صلصة"
type input "0"
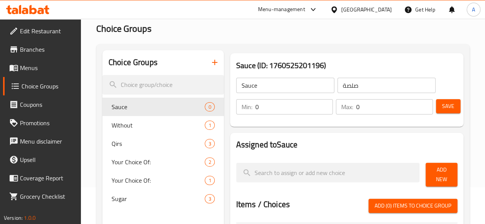
scroll to position [0, 0]
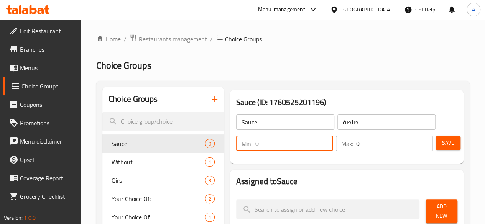
click at [236, 138] on div "Min: 0 ​" at bounding box center [284, 143] width 97 height 15
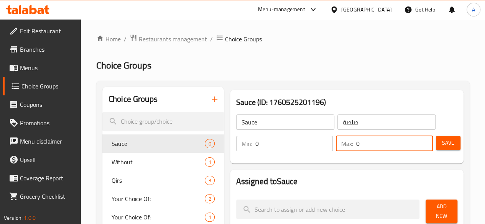
click at [356, 142] on input "0" at bounding box center [394, 143] width 77 height 15
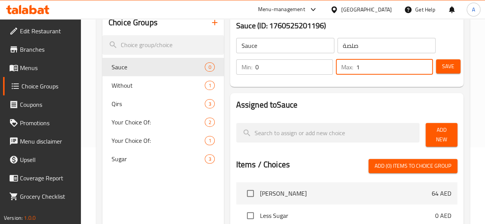
type input "1"
click at [442, 133] on span "Add New" at bounding box center [442, 134] width 20 height 19
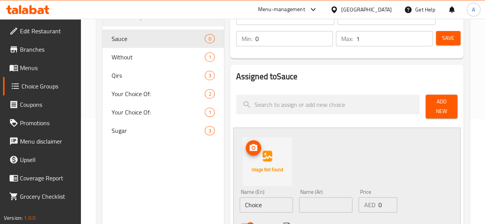
scroll to position [115, 0]
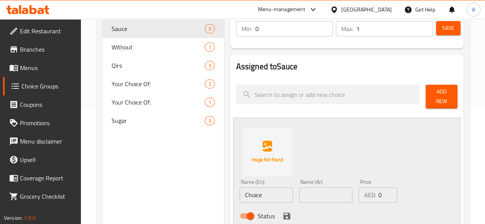
drag, startPoint x: 237, startPoint y: 194, endPoint x: 196, endPoint y: 186, distance: 42.2
click at [224, 186] on div "Sauce (ID: 1760525201196) Sauce ​ صلصة ​ Min: 0 ​ Max: 1 ​ Save Assigned to Sau…" at bounding box center [345, 214] width 243 height 485
type input "Hot Sauce"
drag, startPoint x: 310, startPoint y: 193, endPoint x: 292, endPoint y: 194, distance: 18.4
click at [310, 193] on input "text" at bounding box center [325, 195] width 53 height 15
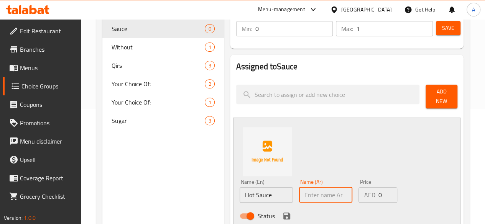
click at [313, 194] on input "text" at bounding box center [325, 195] width 53 height 15
paste input "صلصة حارة"
type input "صلصة حارة"
drag, startPoint x: 372, startPoint y: 190, endPoint x: 363, endPoint y: 188, distance: 9.3
click at [363, 188] on div "AED 0 Price" at bounding box center [378, 195] width 39 height 15
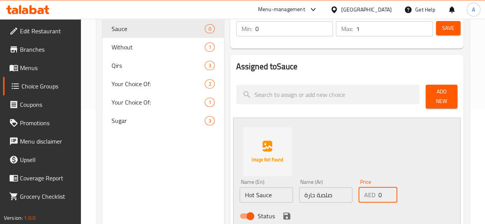
type input "2"
type input "1"
click at [392, 158] on div "Name (En) Hot Sauce Name (En) Name (Ar) صلصة حارة Name (Ar) Price AED 2 Price S…" at bounding box center [346, 174] width 227 height 112
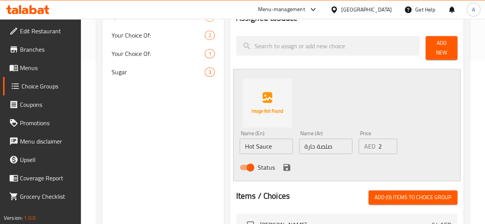
scroll to position [192, 0]
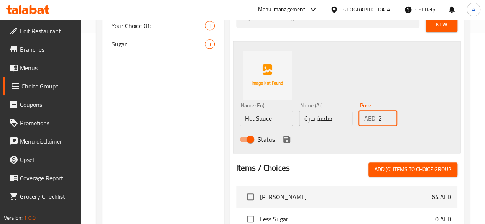
drag, startPoint x: 372, startPoint y: 114, endPoint x: 363, endPoint y: 113, distance: 8.9
click at [363, 113] on div "AED 2 Price" at bounding box center [378, 118] width 39 height 15
type input "1"
click at [282, 135] on icon "save" at bounding box center [286, 139] width 9 height 9
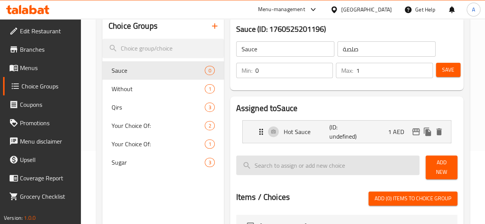
scroll to position [77, 0]
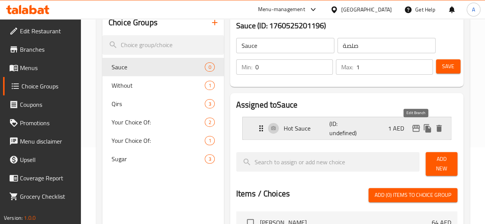
click at [417, 125] on icon "edit" at bounding box center [416, 128] width 9 height 9
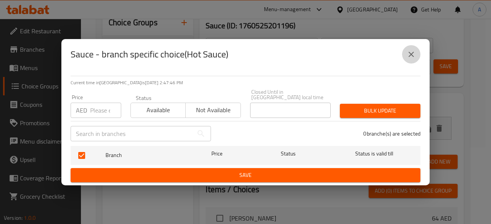
click at [408, 53] on icon "close" at bounding box center [411, 54] width 9 height 9
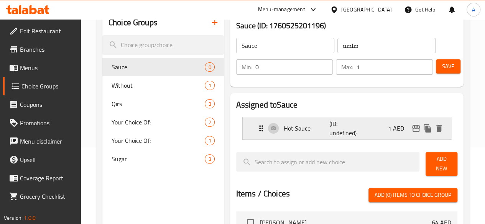
click at [284, 127] on p "Hot Sauce" at bounding box center [307, 128] width 46 height 9
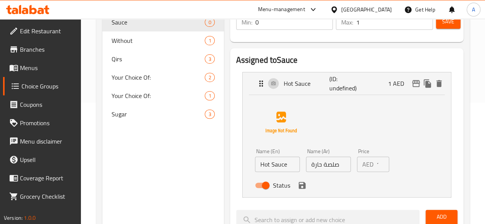
scroll to position [153, 0]
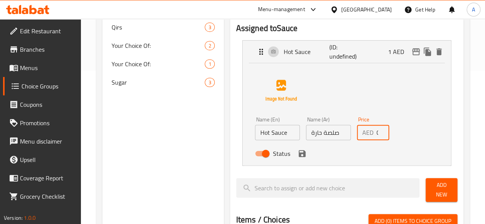
drag, startPoint x: 371, startPoint y: 135, endPoint x: 343, endPoint y: 135, distance: 28.8
click at [377, 135] on input "0" at bounding box center [383, 132] width 13 height 15
click at [377, 127] on input "3" at bounding box center [383, 132] width 13 height 15
click at [377, 127] on input "4" at bounding box center [383, 132] width 13 height 15
click at [377, 136] on input "3" at bounding box center [383, 132] width 13 height 15
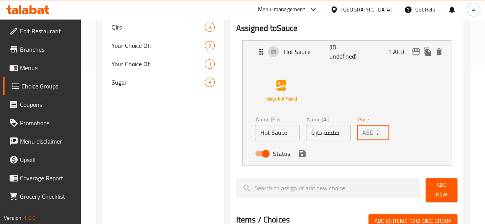
type input "2"
click at [377, 136] on input "2" at bounding box center [383, 132] width 13 height 15
click at [299, 155] on icon "save" at bounding box center [302, 153] width 7 height 7
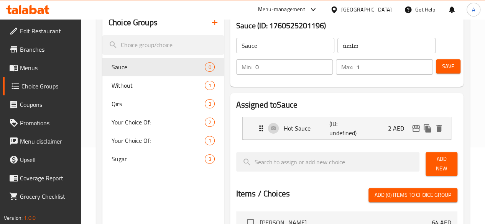
scroll to position [38, 0]
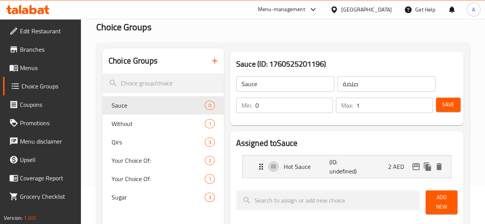
drag, startPoint x: 238, startPoint y: 105, endPoint x: 215, endPoint y: 106, distance: 22.6
click at [236, 106] on div "Min: 0 ​" at bounding box center [284, 105] width 97 height 15
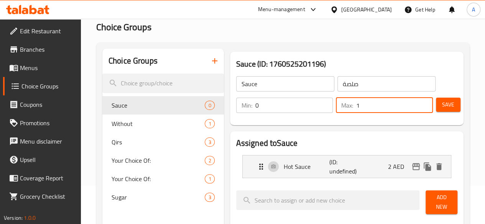
drag, startPoint x: 370, startPoint y: 105, endPoint x: 334, endPoint y: 106, distance: 36.4
click at [336, 106] on div "Max: 1 ​" at bounding box center [384, 105] width 97 height 15
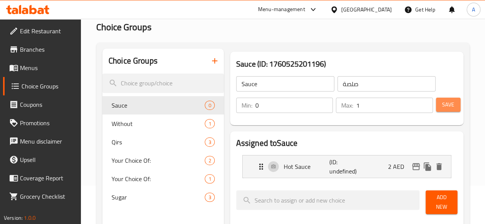
click at [452, 103] on button "Save" at bounding box center [448, 105] width 25 height 14
